Goal: Browse casually

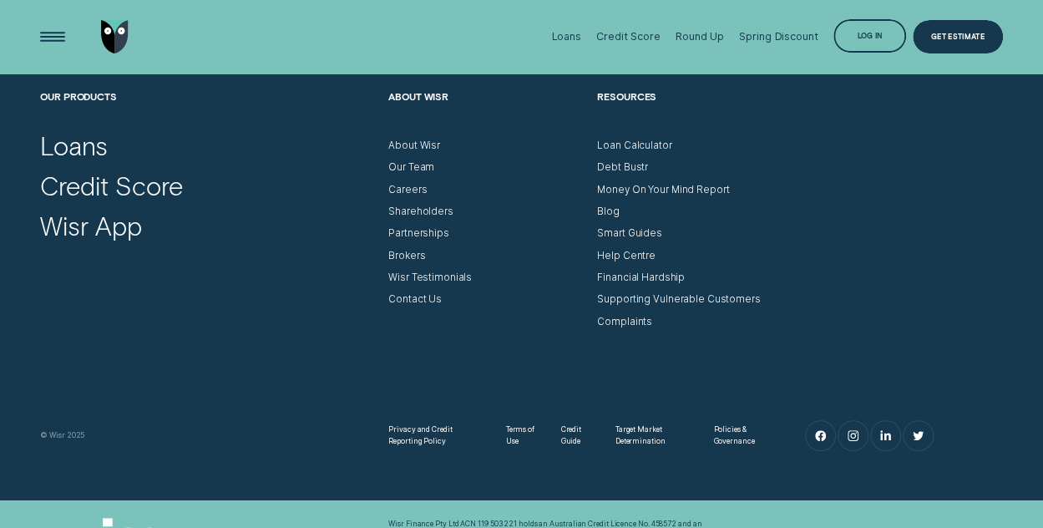
scroll to position [4695, 0]
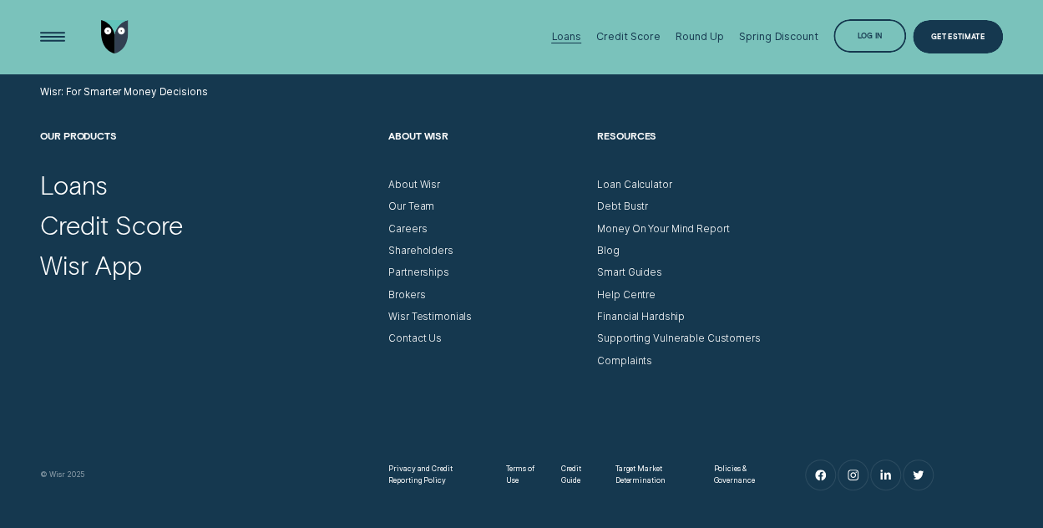
click at [559, 42] on div "Loans" at bounding box center [565, 36] width 29 height 13
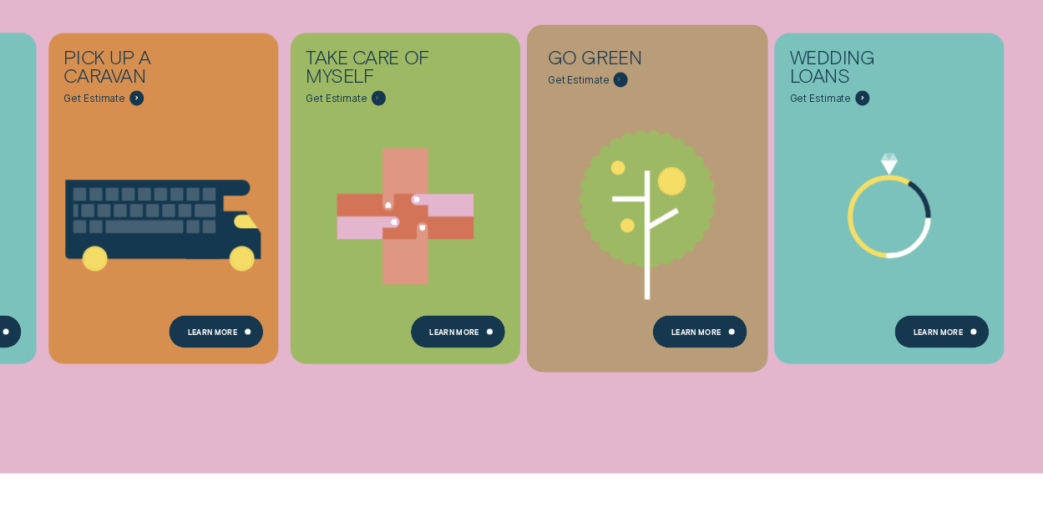
scroll to position [668, 0]
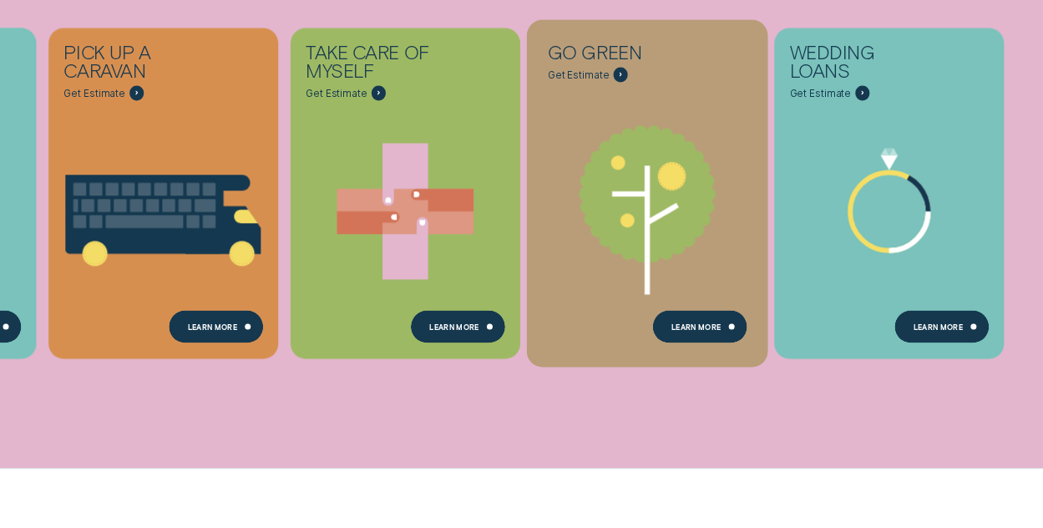
click at [582, 281] on icon "Go green - Learn more" at bounding box center [647, 201] width 241 height 185
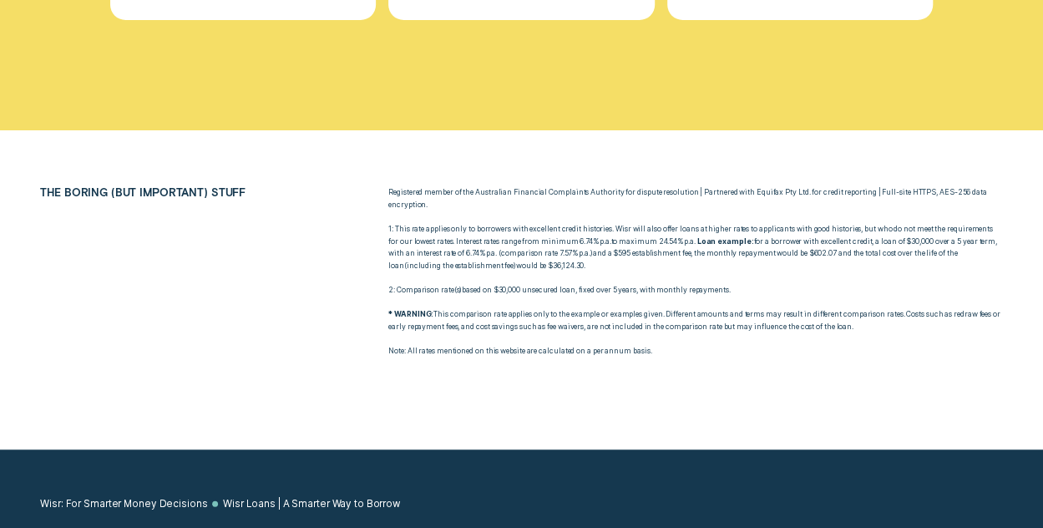
scroll to position [5625, 0]
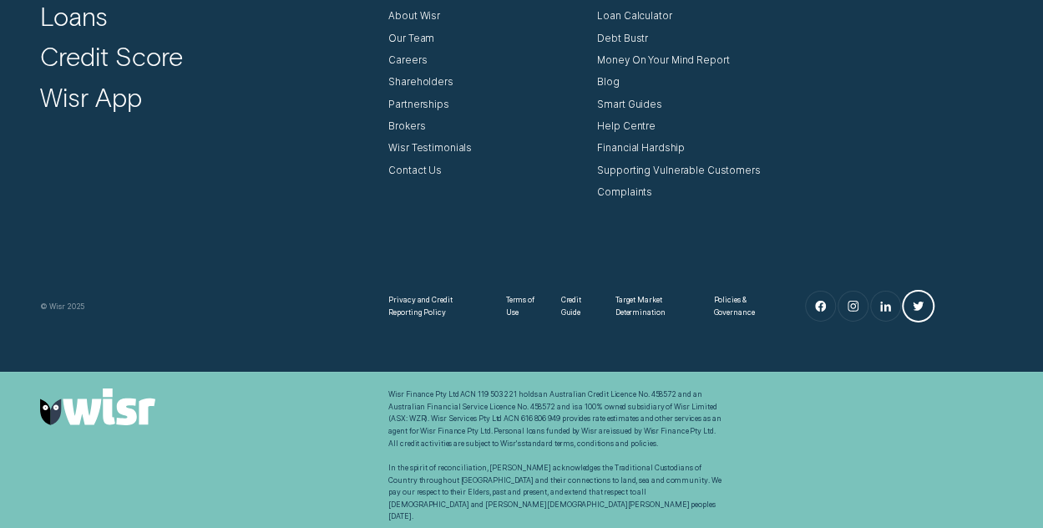
click at [909, 307] on link "Twitter" at bounding box center [917, 305] width 29 height 29
click at [847, 316] on link "Instagram" at bounding box center [852, 305] width 29 height 29
